Goal: Transaction & Acquisition: Purchase product/service

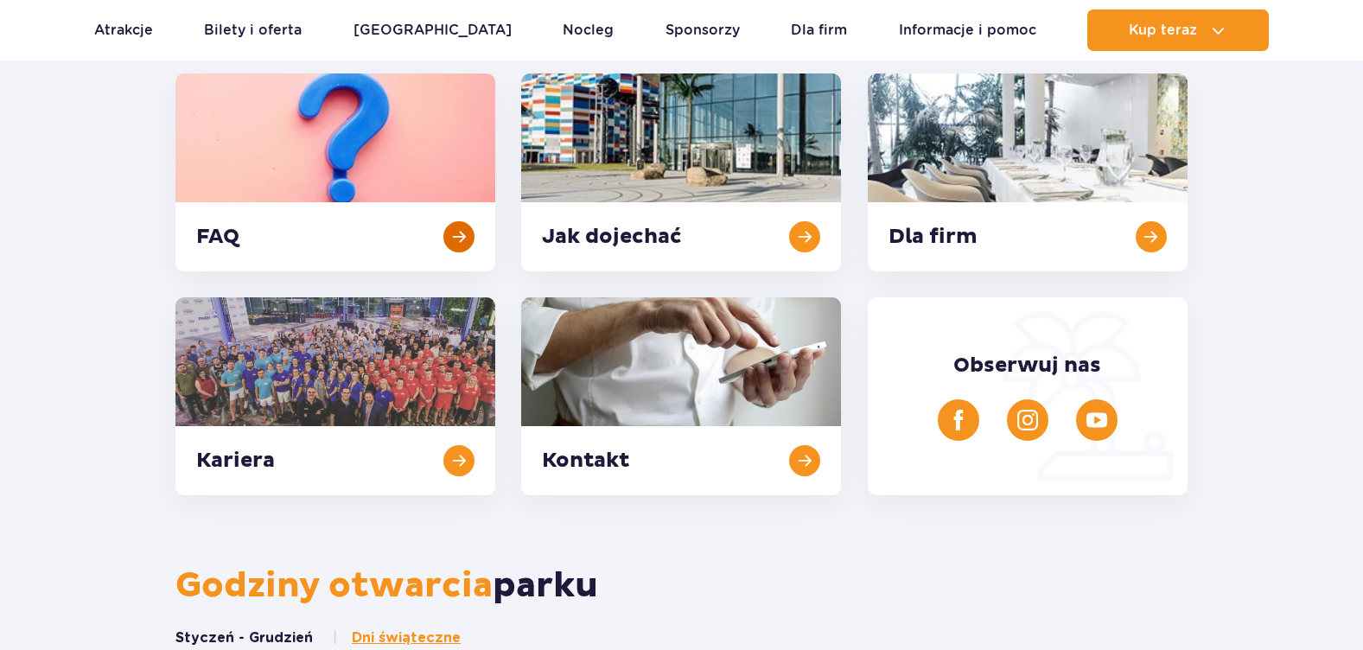
scroll to position [259, 0]
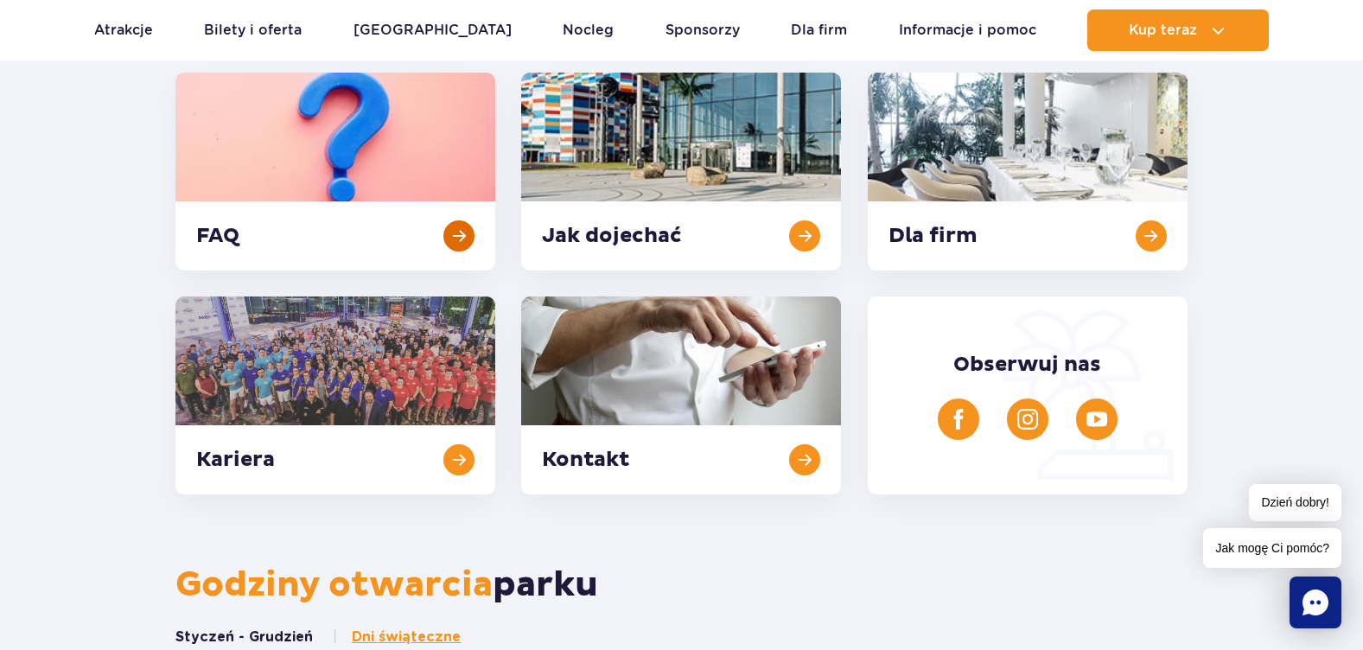
click at [468, 233] on link at bounding box center [336, 172] width 320 height 198
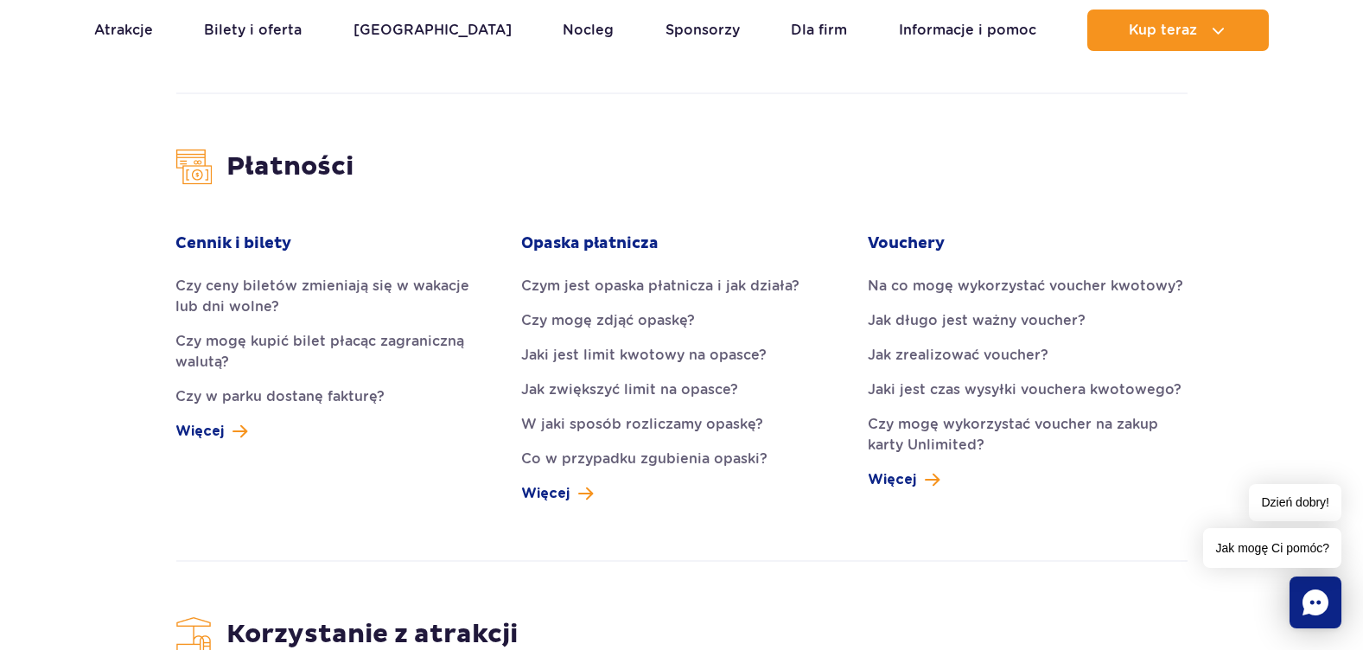
scroll to position [1816, 0]
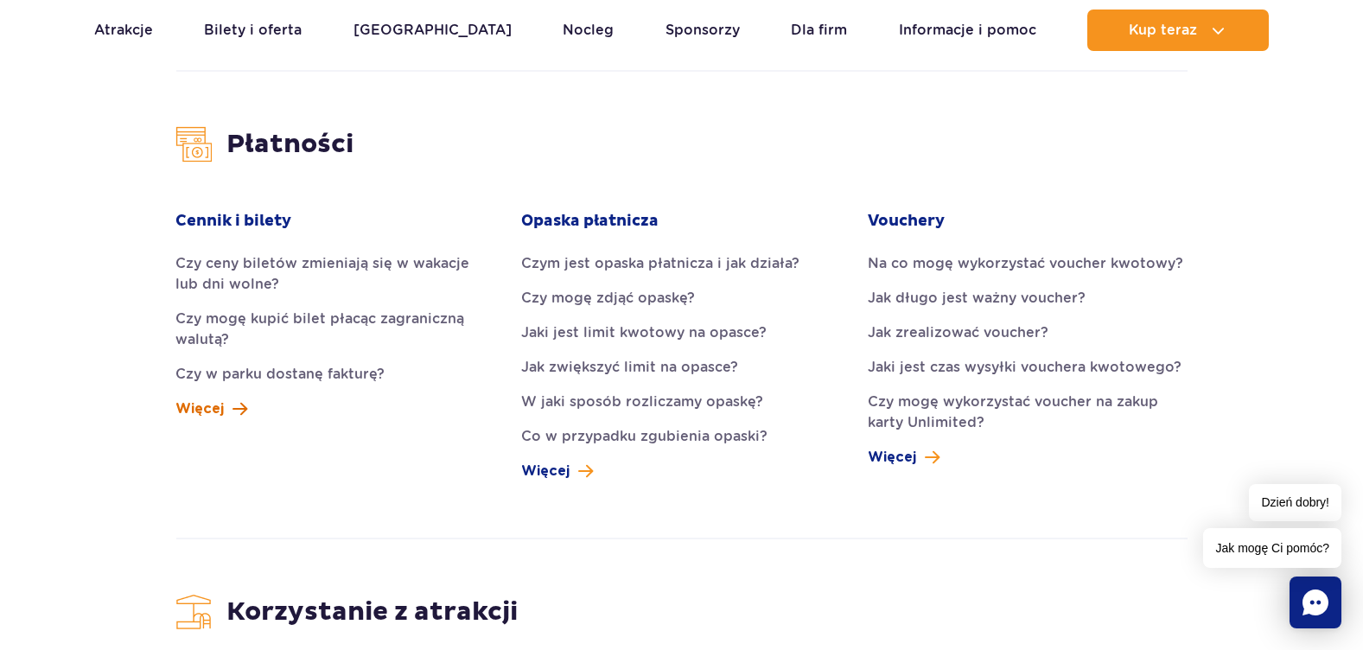
click at [226, 399] on link "Więcej" at bounding box center [212, 409] width 72 height 21
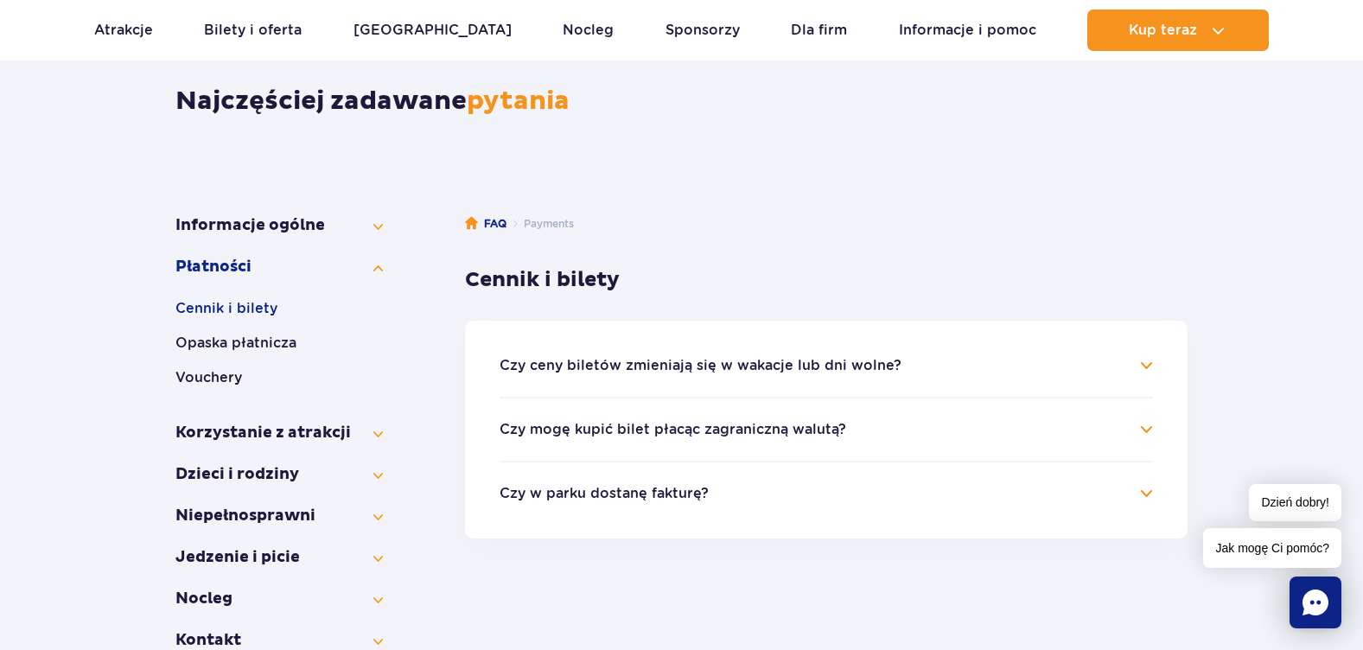
scroll to position [86, 0]
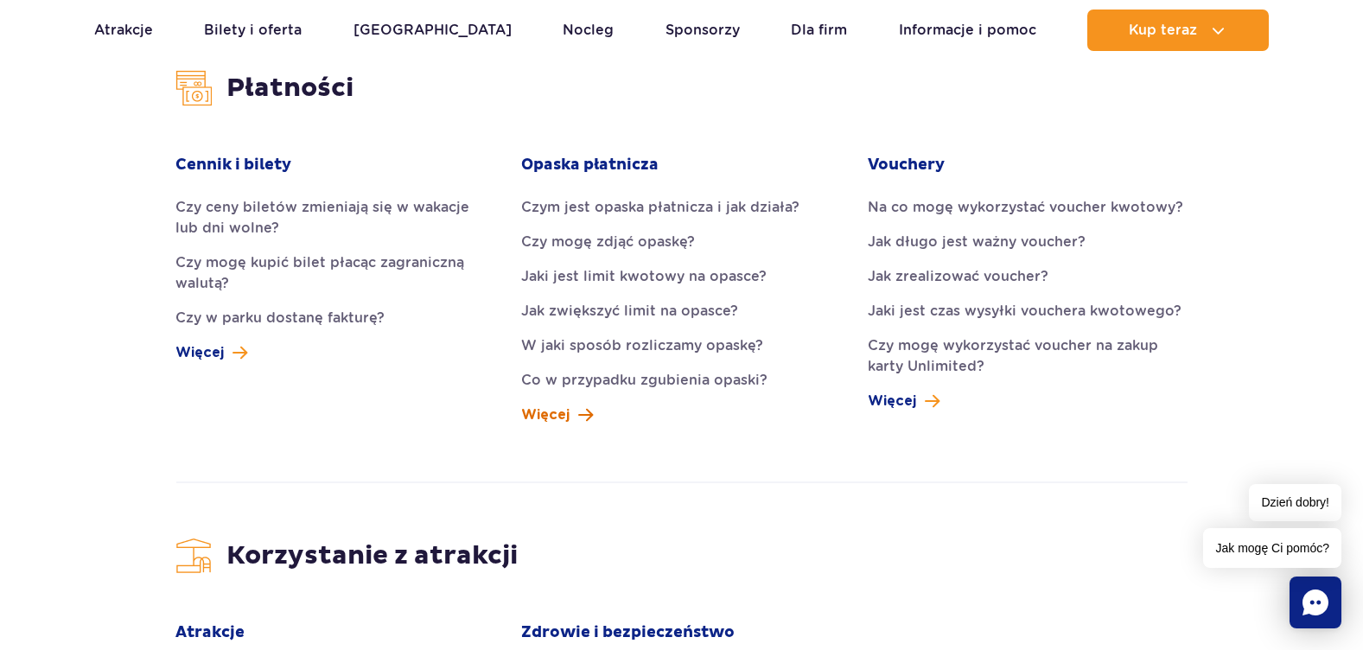
scroll to position [1902, 0]
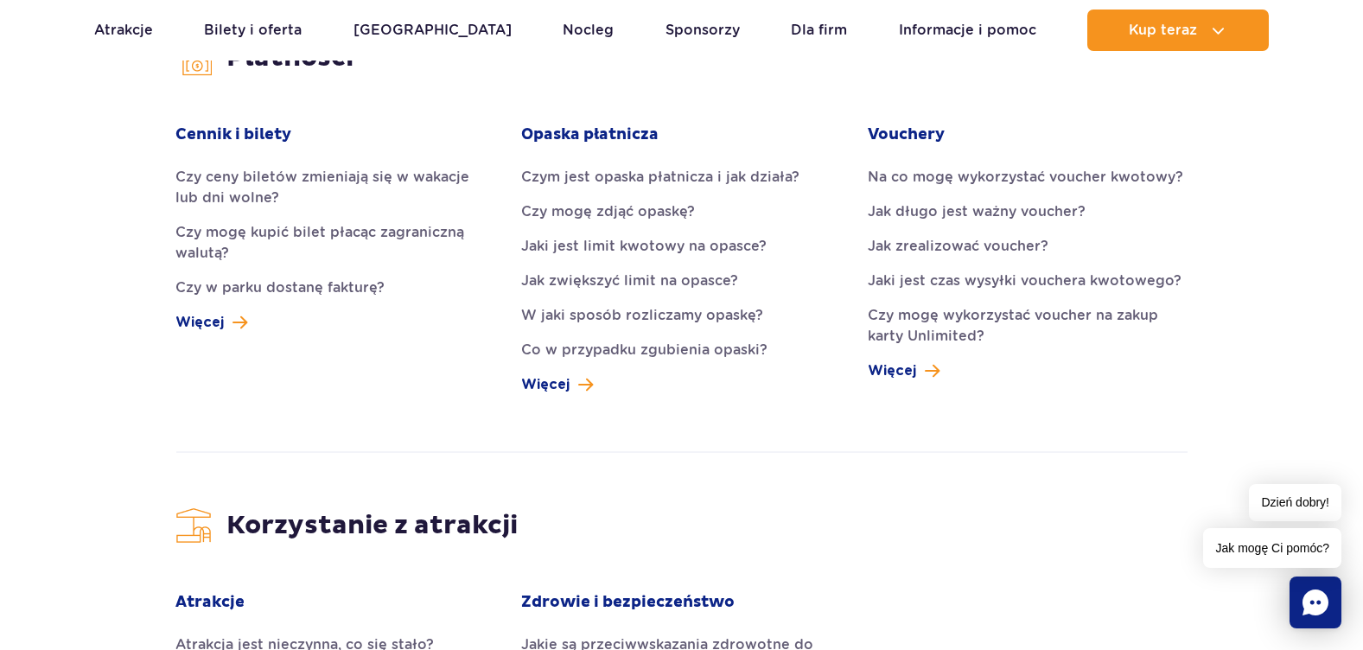
click at [1293, 543] on span "Jak mogę Ci pomóc?" at bounding box center [1272, 548] width 138 height 40
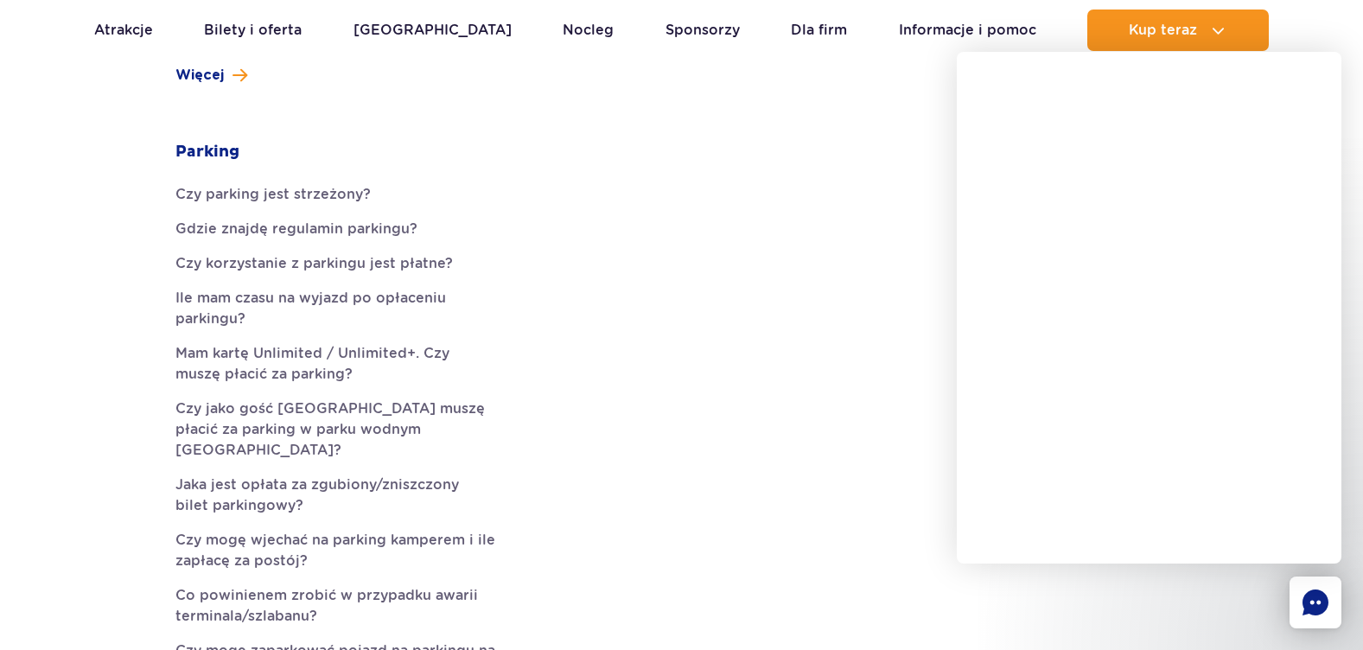
scroll to position [951, 0]
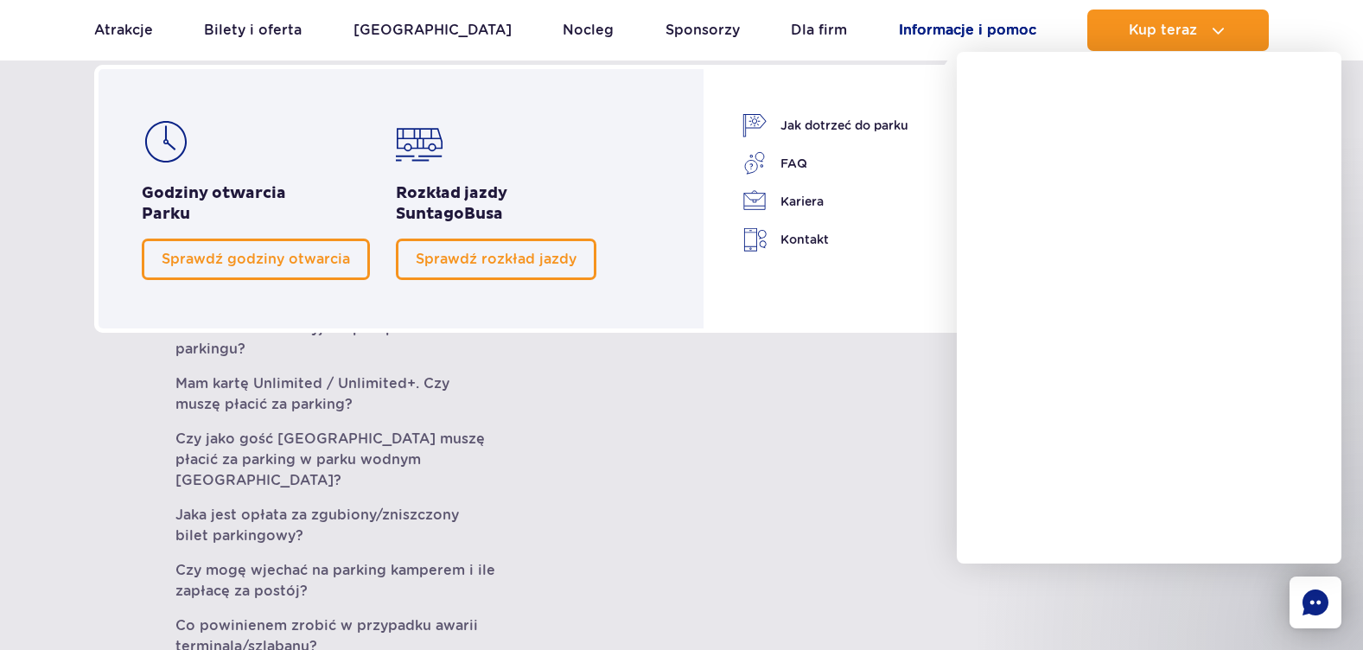
click at [899, 22] on link "Informacje i pomoc" at bounding box center [967, 30] width 137 height 41
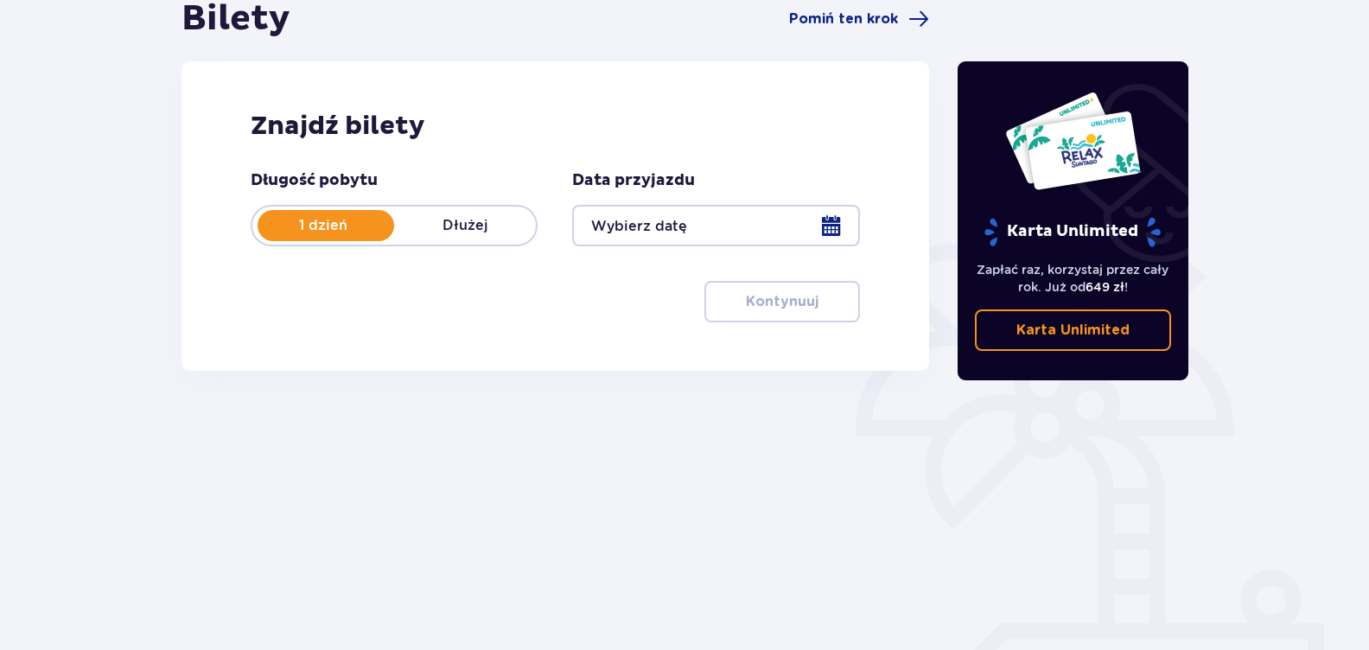
scroll to position [231, 0]
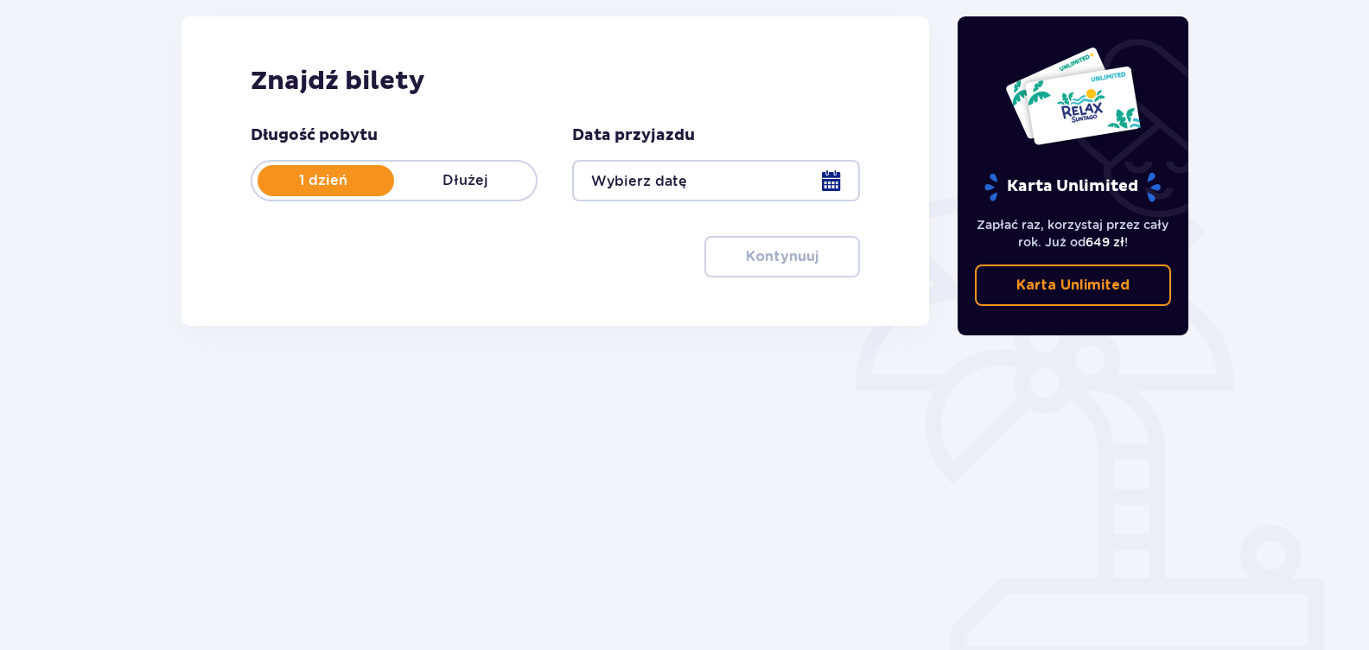
click at [744, 188] on div at bounding box center [715, 180] width 287 height 41
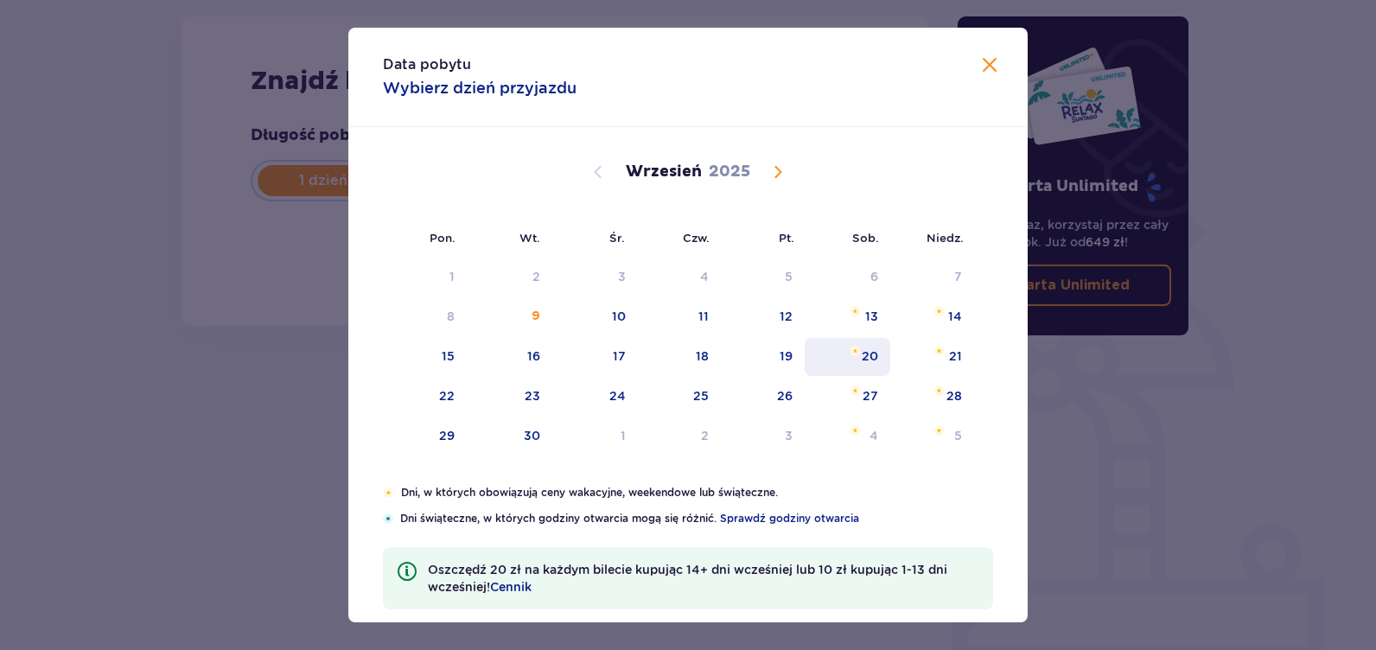
click at [871, 362] on div "20" at bounding box center [870, 356] width 16 height 17
type input "20.09.25"
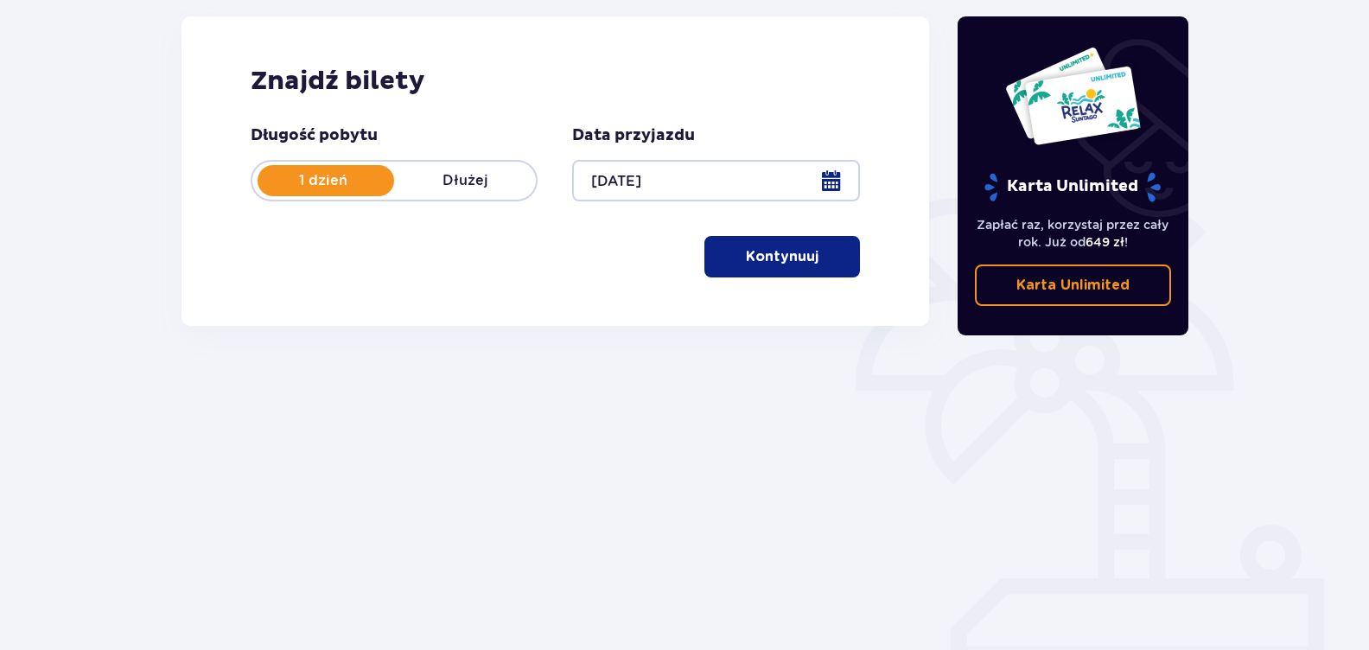
click at [758, 254] on p "Kontynuuj" at bounding box center [782, 256] width 73 height 19
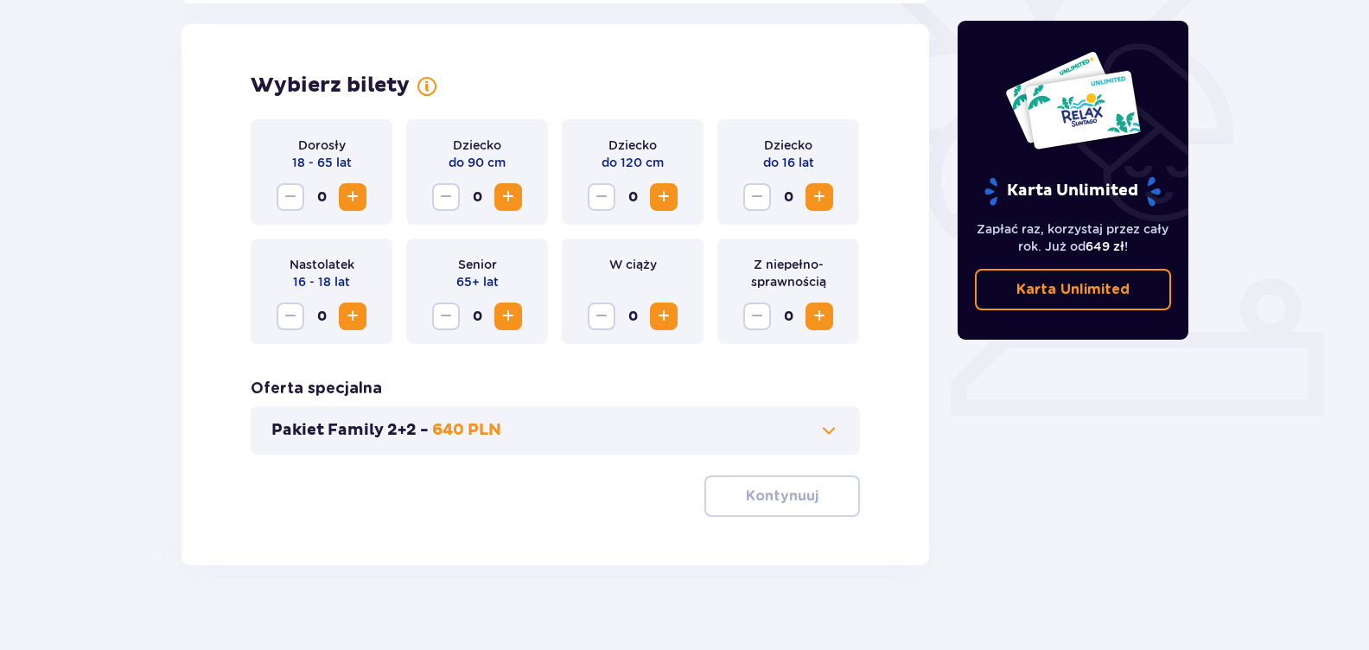
scroll to position [481, 0]
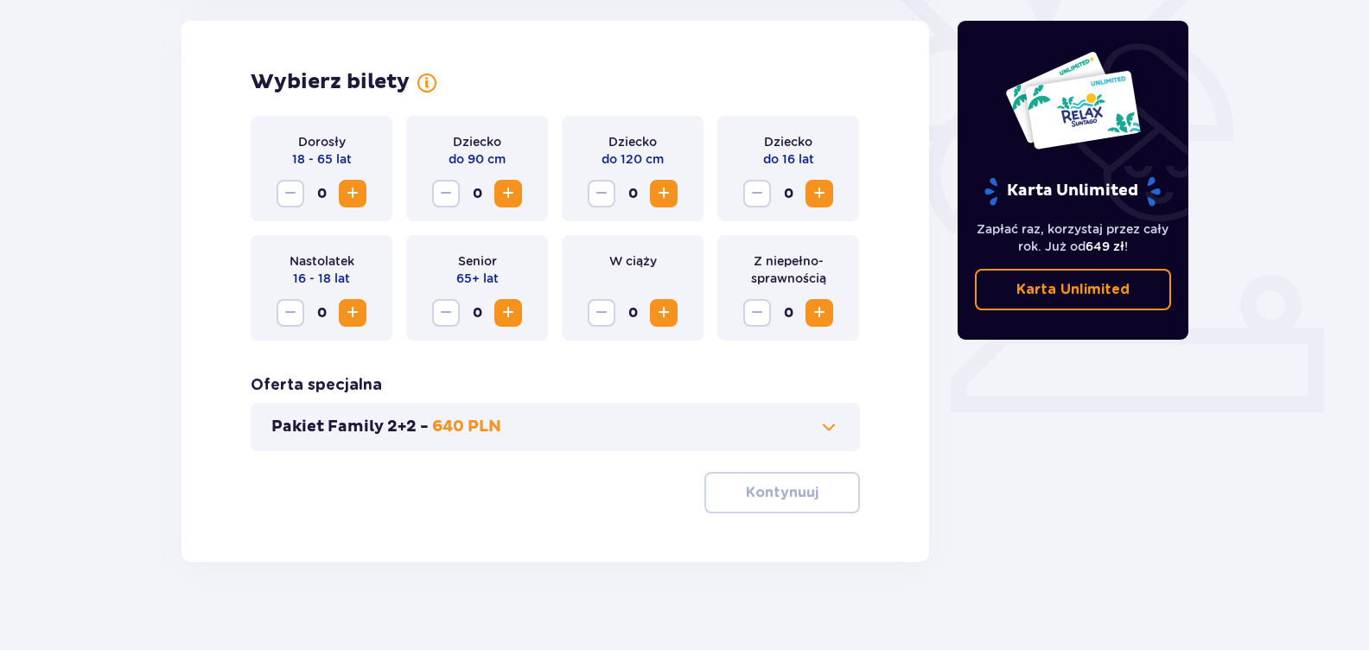
click at [818, 193] on span "Increase" at bounding box center [819, 193] width 21 height 21
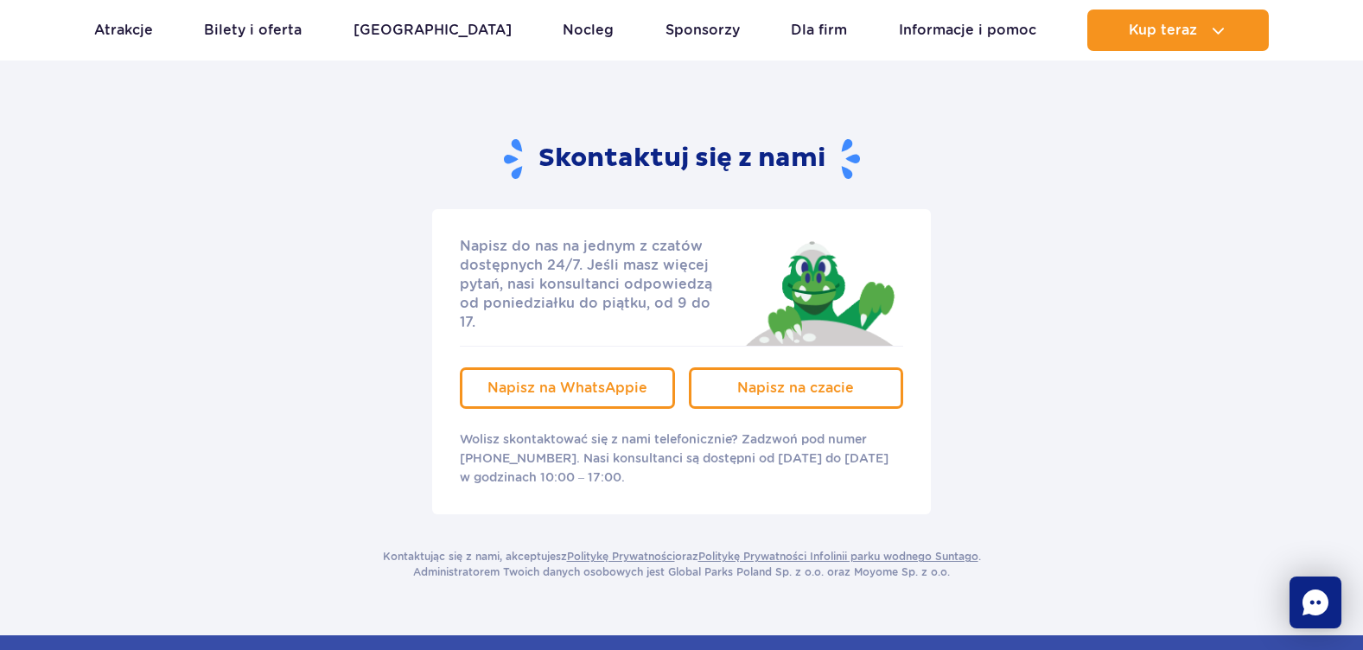
scroll to position [3026, 0]
